Goal: Task Accomplishment & Management: Use online tool/utility

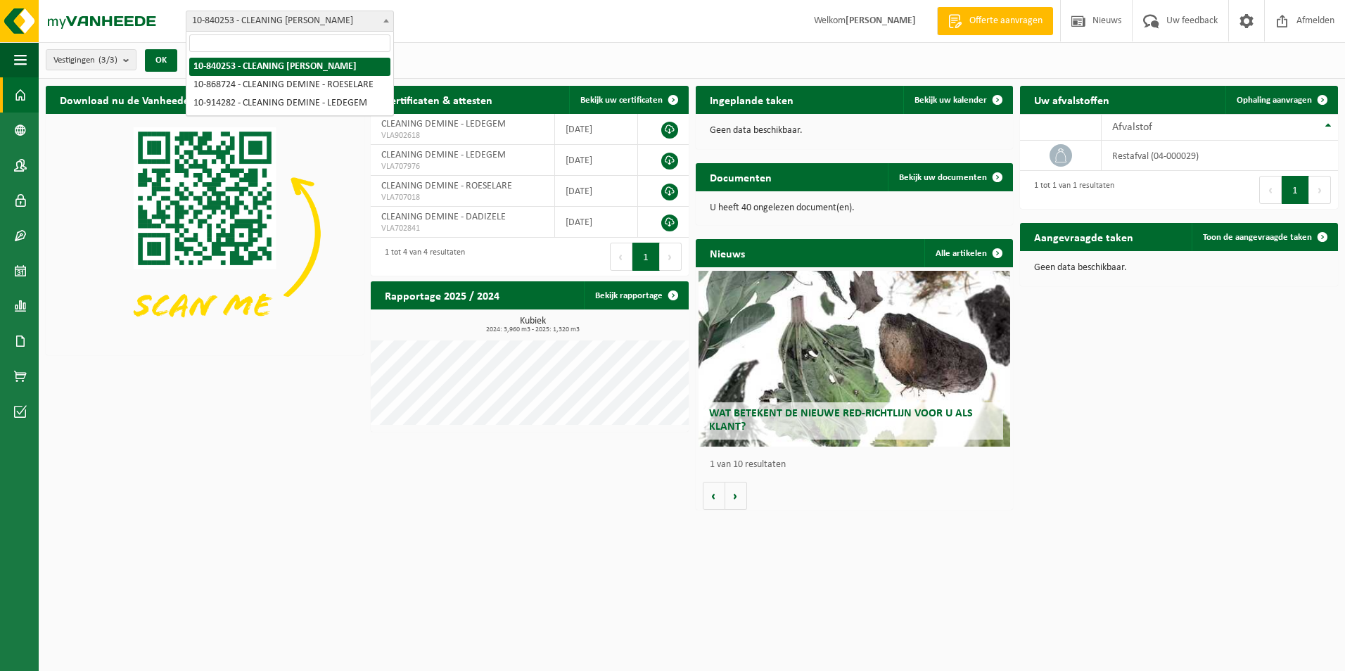
click at [352, 23] on span "10-840253 - CLEANING [PERSON_NAME]" at bounding box center [289, 21] width 207 height 20
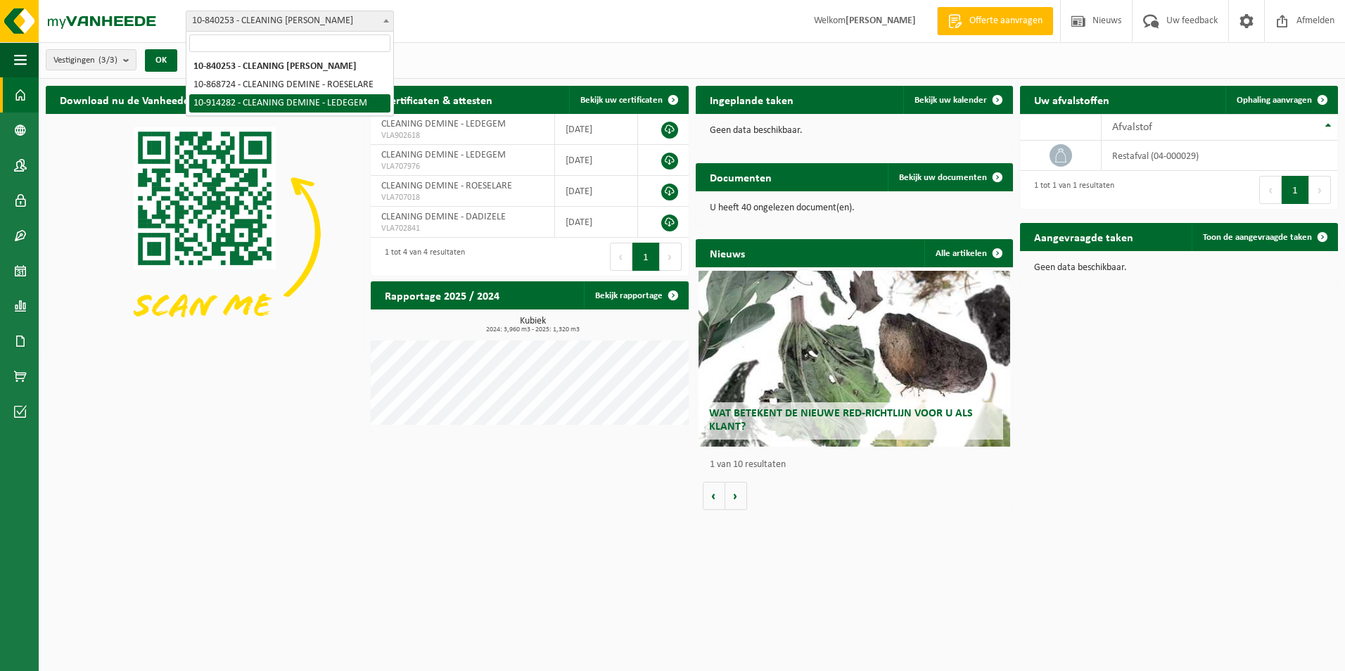
select select "126490"
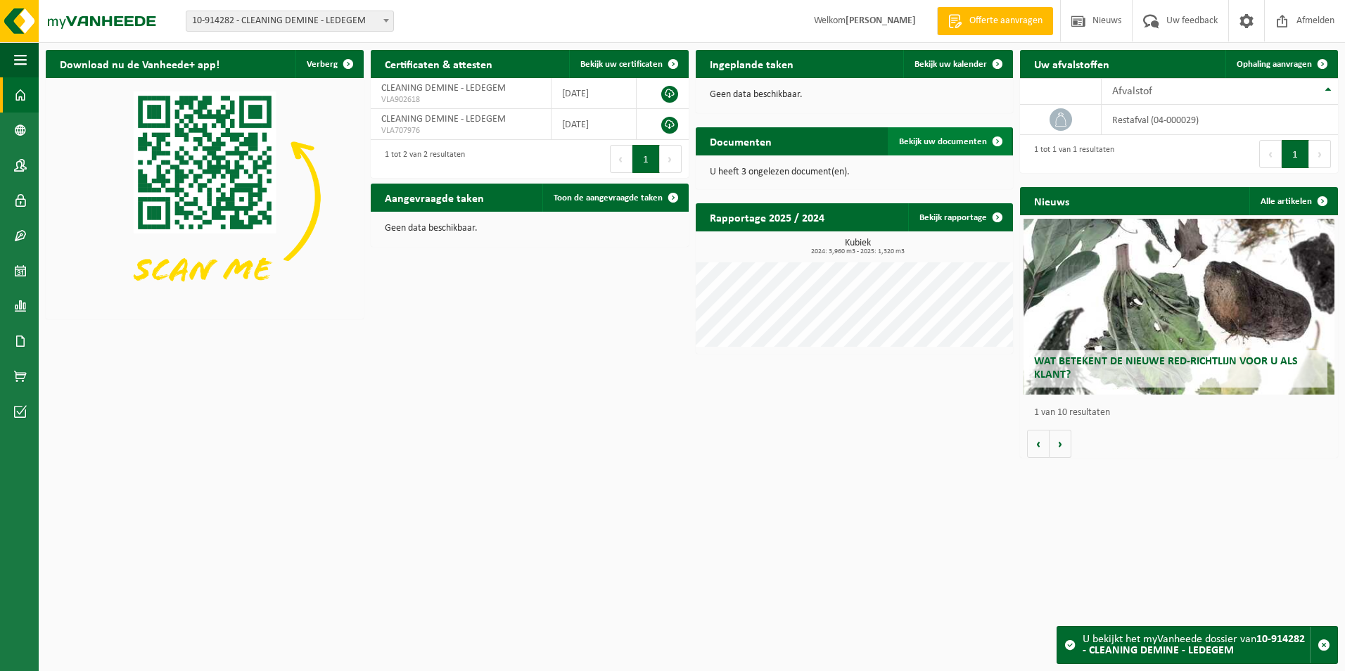
click at [958, 137] on span "Bekijk uw documenten" at bounding box center [943, 141] width 88 height 9
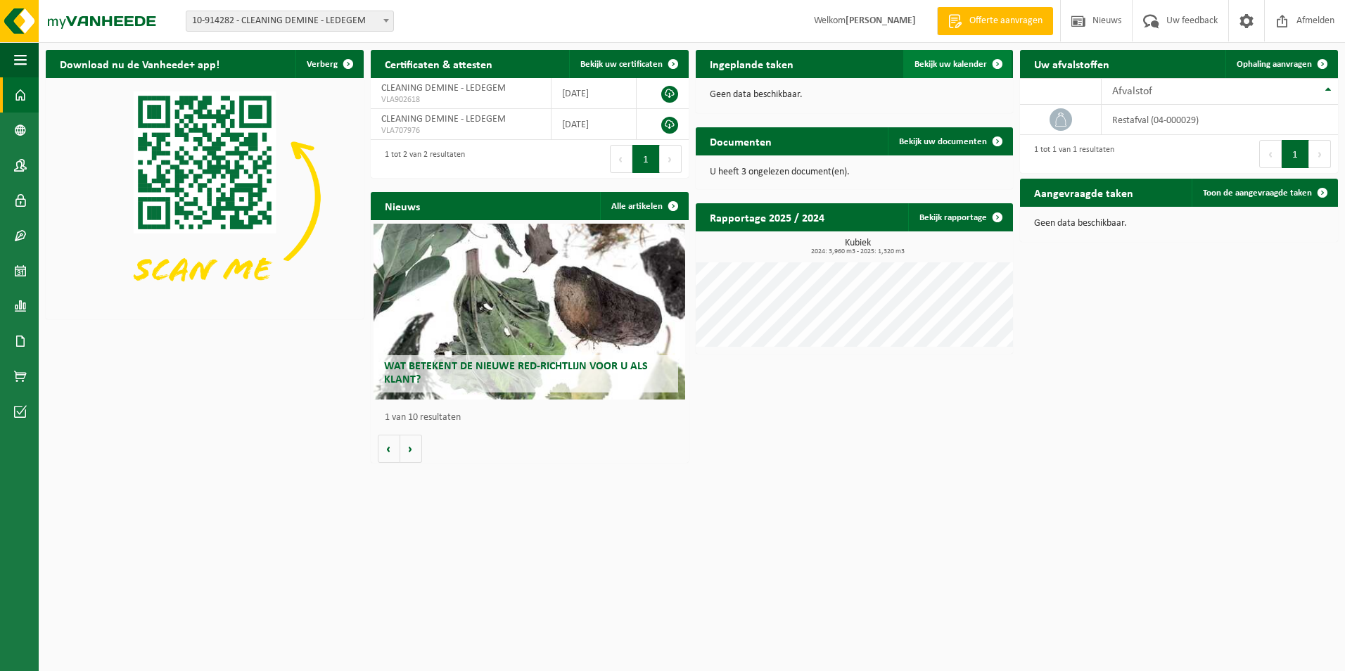
click at [927, 63] on span "Bekijk uw kalender" at bounding box center [951, 64] width 72 height 9
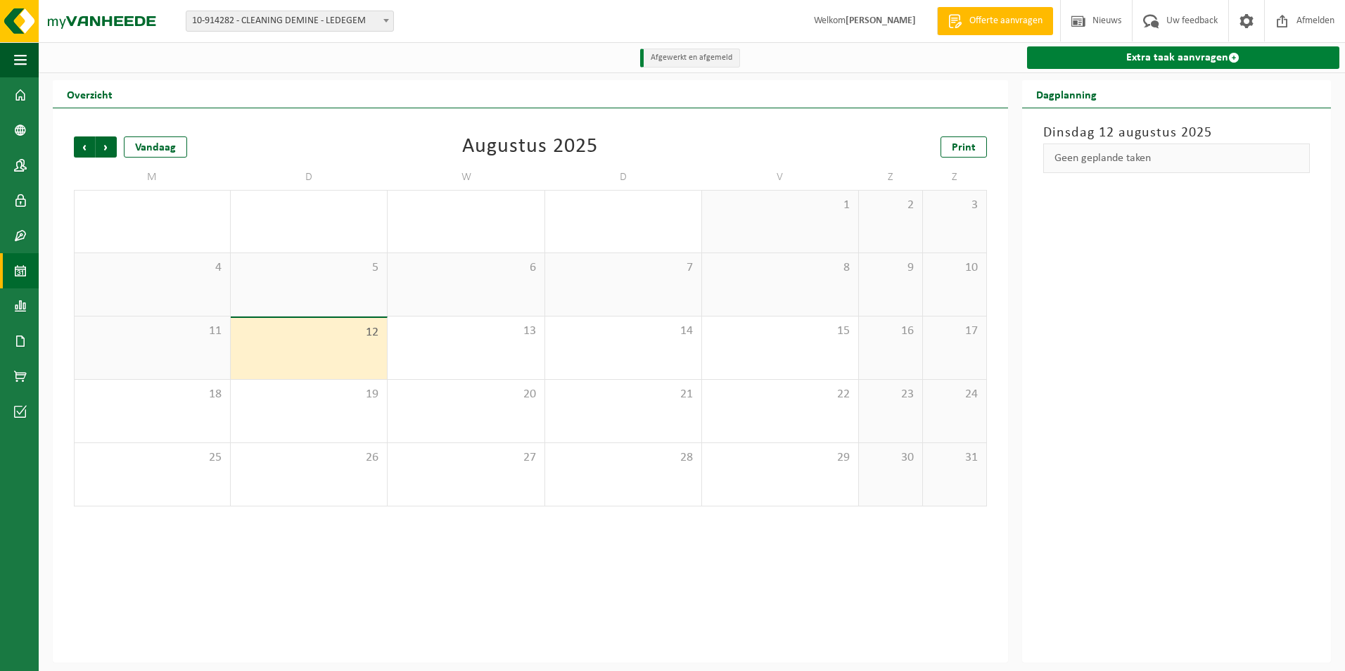
click at [1176, 55] on link "Extra taak aanvragen" at bounding box center [1183, 57] width 312 height 23
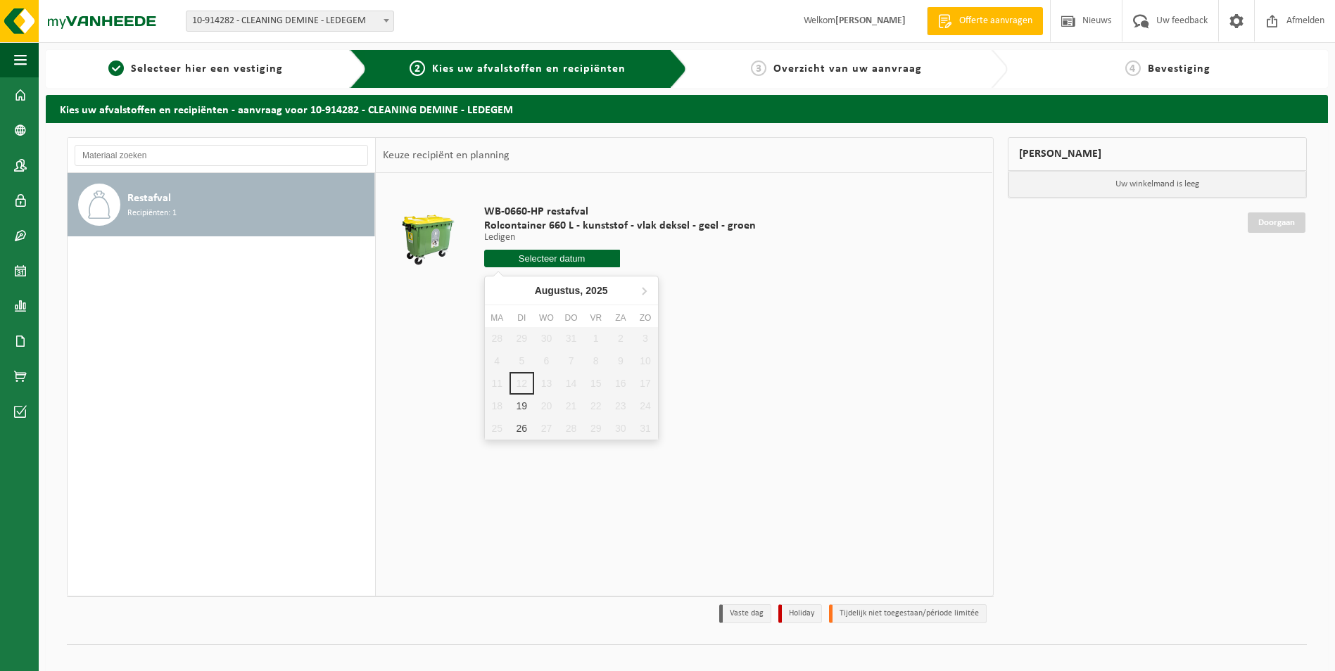
click at [580, 263] on input "text" at bounding box center [552, 259] width 136 height 18
click at [523, 409] on div "19" at bounding box center [521, 406] width 25 height 23
type input "Van 2025-08-19"
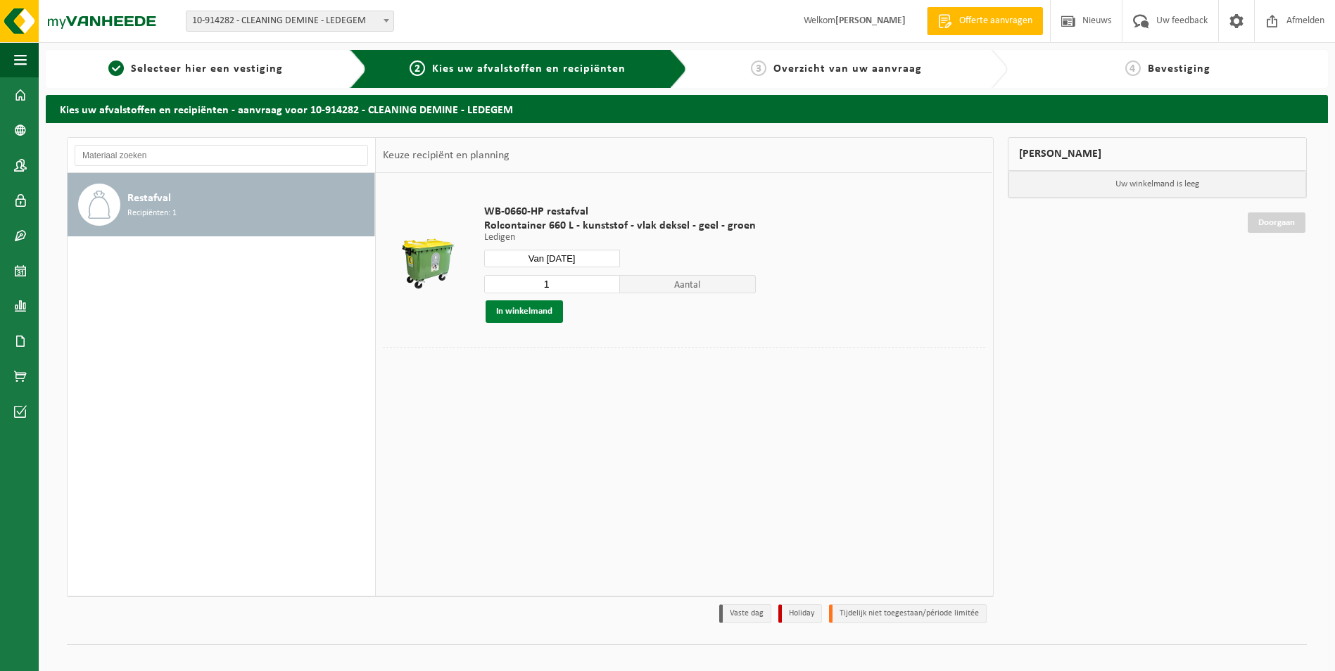
click at [543, 312] on button "In winkelmand" at bounding box center [523, 311] width 77 height 23
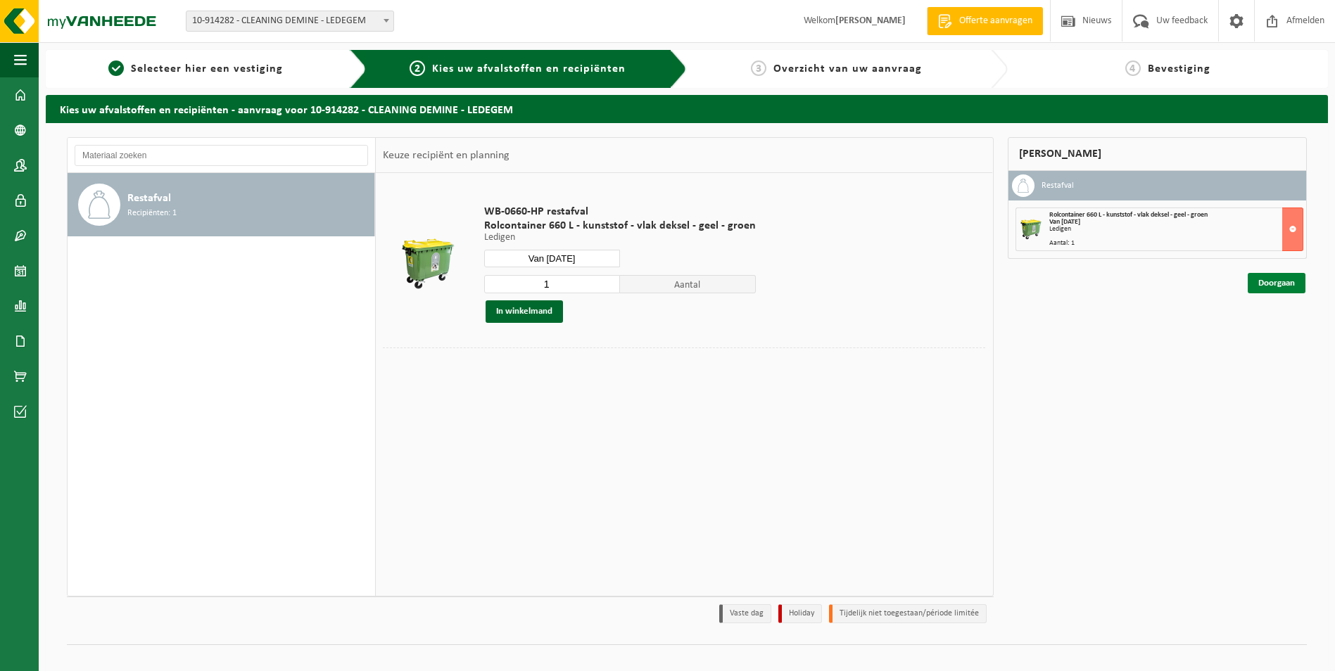
click at [1294, 285] on link "Doorgaan" at bounding box center [1276, 283] width 58 height 20
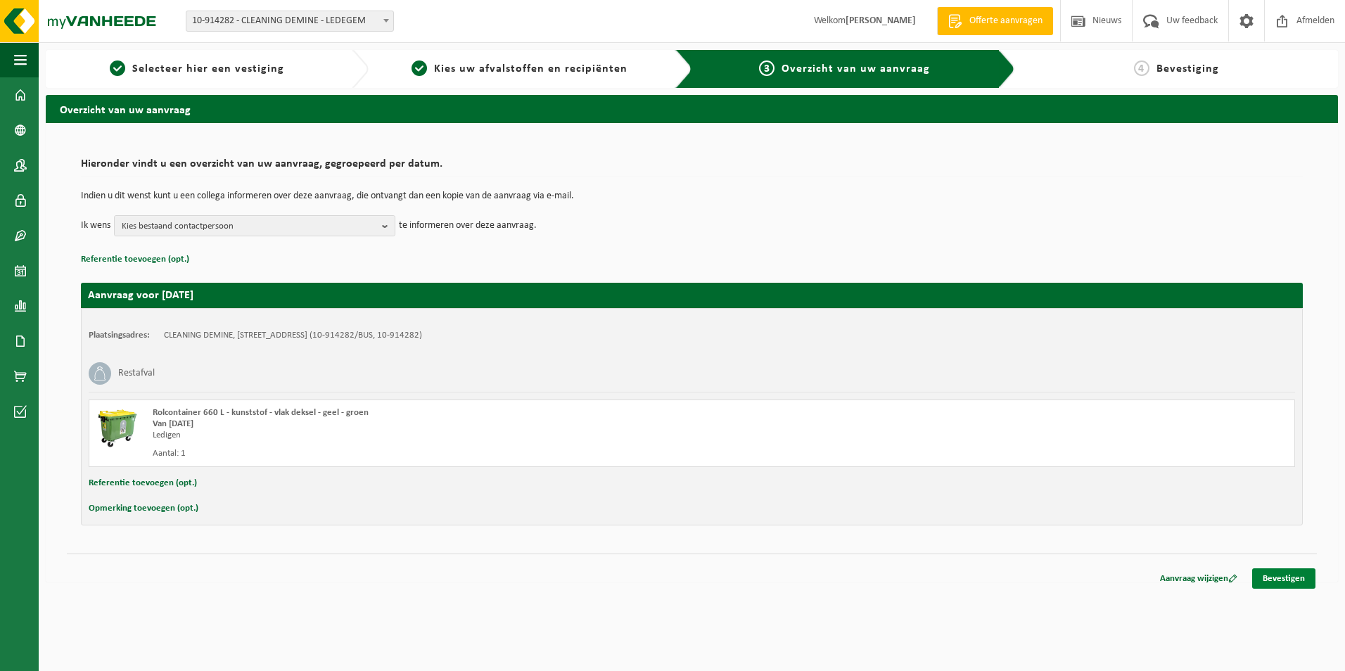
click at [1303, 573] on link "Bevestigen" at bounding box center [1283, 578] width 63 height 20
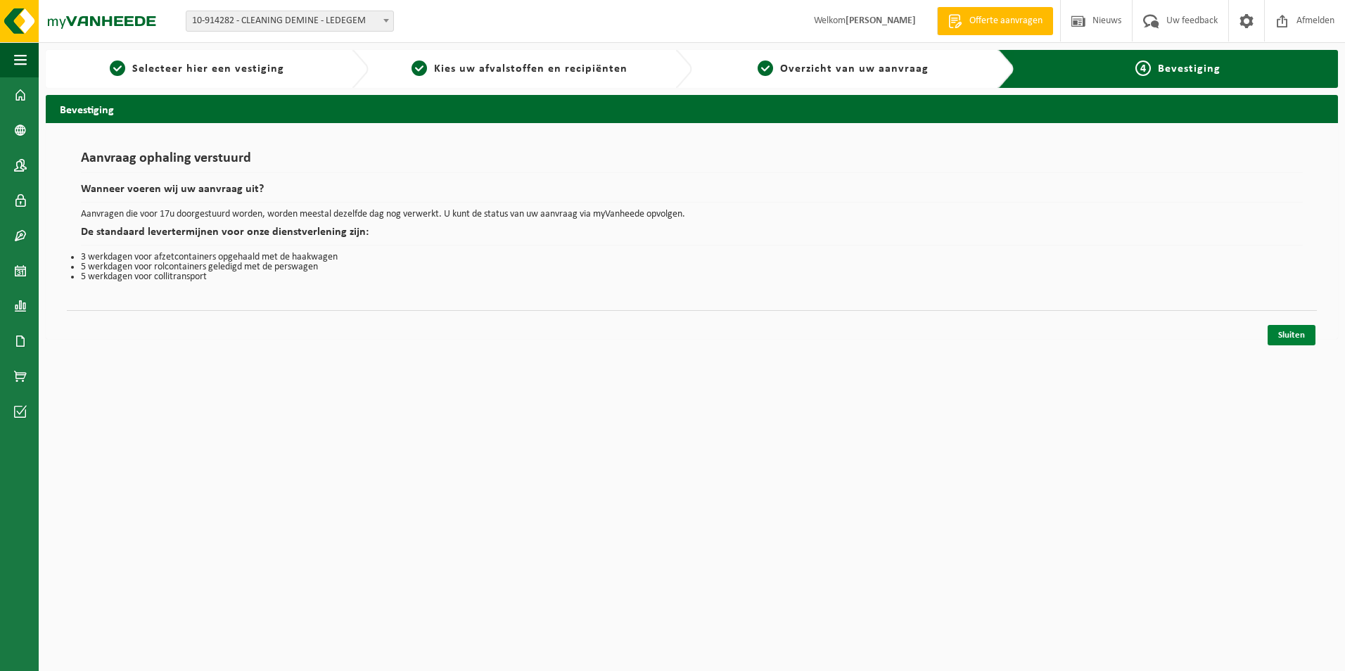
click at [1299, 339] on link "Sluiten" at bounding box center [1292, 335] width 48 height 20
